Goal: Task Accomplishment & Management: Use online tool/utility

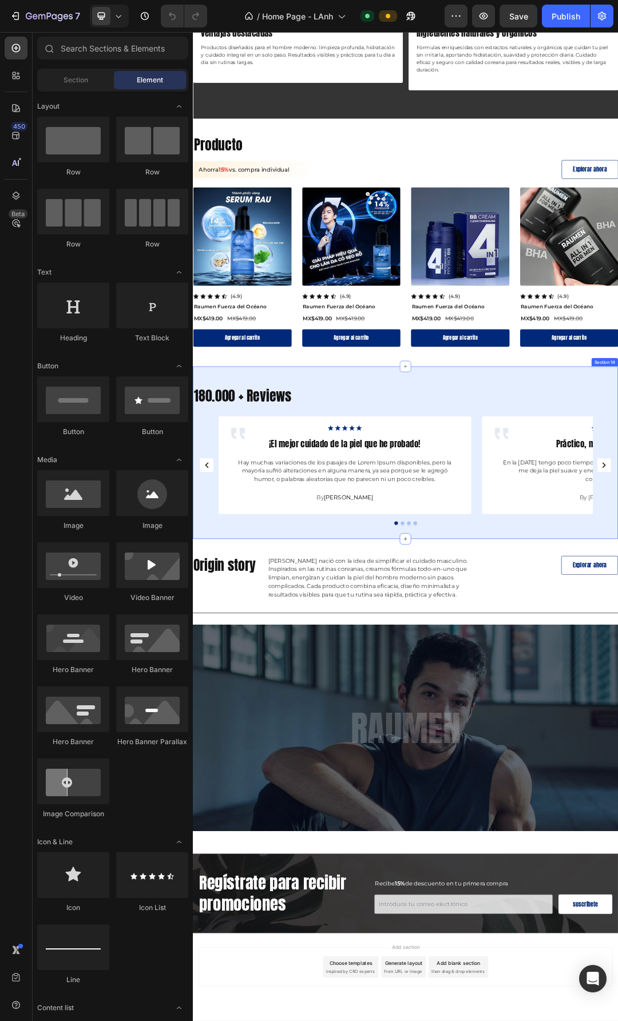
scroll to position [1731, 0]
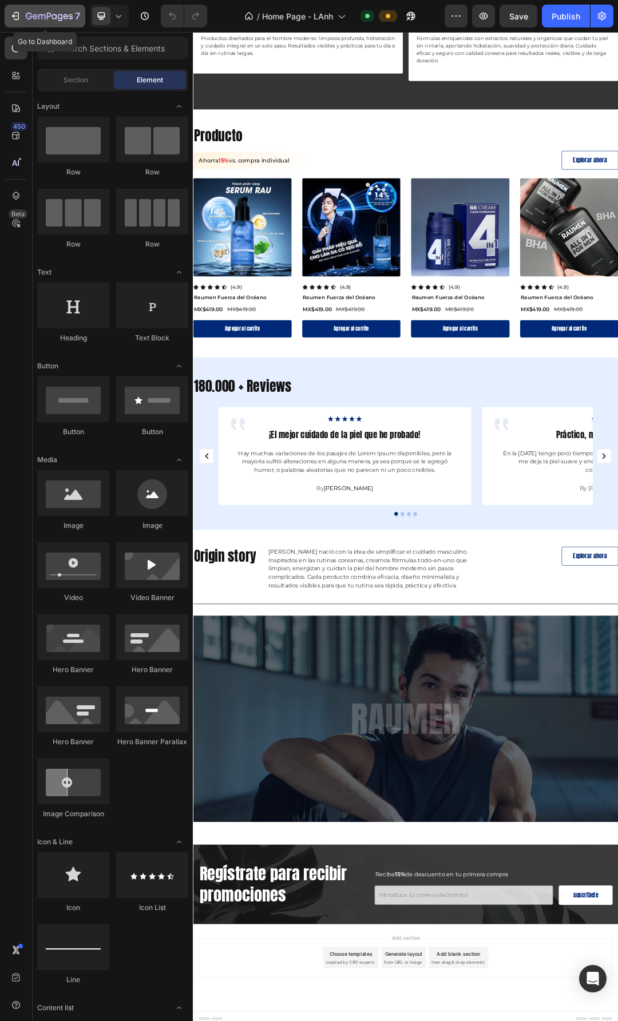
click at [27, 13] on icon "button" at bounding box center [49, 17] width 47 height 10
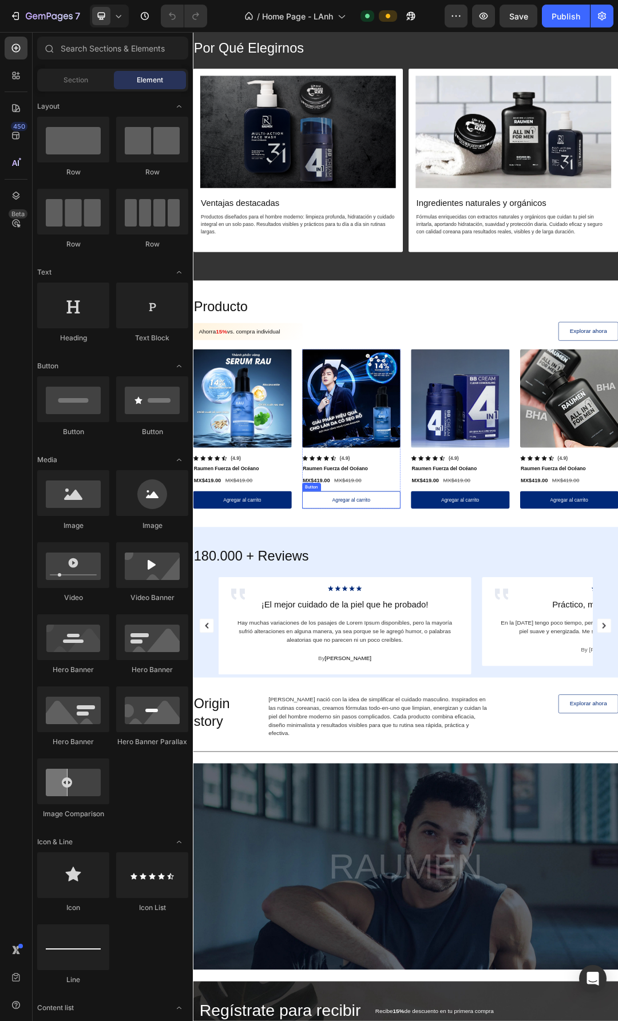
scroll to position [1681, 0]
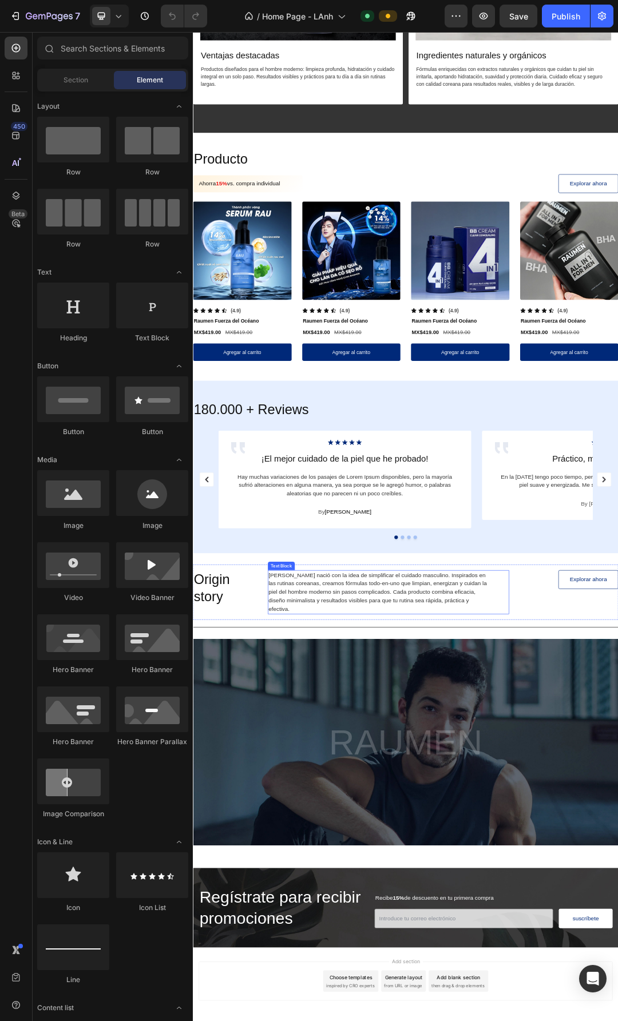
click at [386, 919] on p "[PERSON_NAME] nació con la idea de simplificar el cuidado masculino. Inspirados…" at bounding box center [492, 937] width 355 height 69
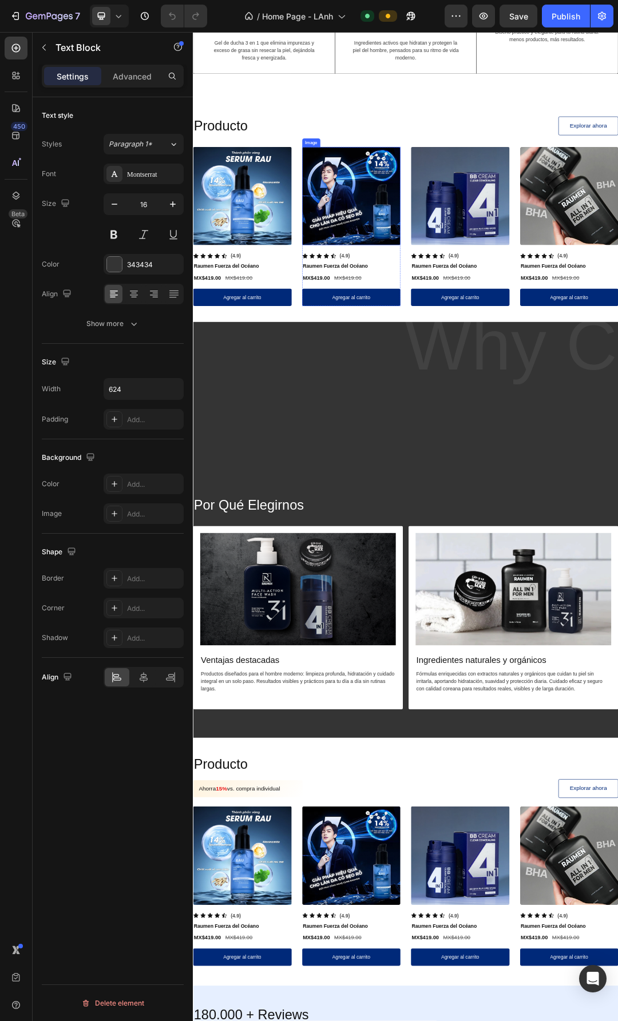
scroll to position [684, 0]
